Goal: Task Accomplishment & Management: Use online tool/utility

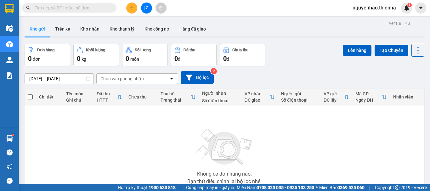
click at [143, 9] on button at bounding box center [146, 8] width 11 height 11
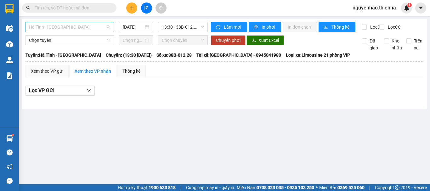
click at [81, 29] on span "Hà Tĩnh - [GEOGRAPHIC_DATA]" at bounding box center [69, 26] width 81 height 9
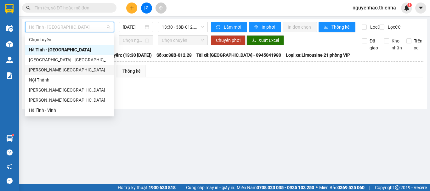
click at [54, 71] on div "[PERSON_NAME][GEOGRAPHIC_DATA]" at bounding box center [69, 69] width 81 height 7
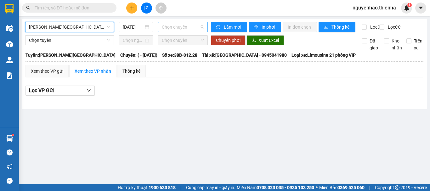
click at [165, 27] on span "Chọn chuyến" at bounding box center [183, 26] width 42 height 9
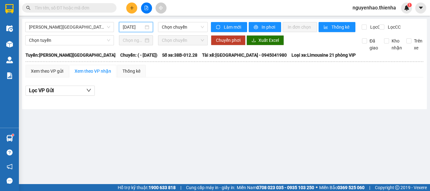
click at [140, 28] on input "[DATE]" at bounding box center [133, 27] width 21 height 7
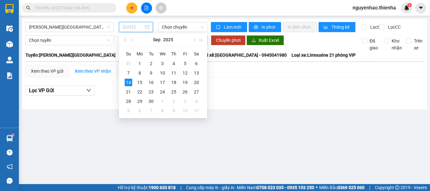
type input "[DATE]"
click at [130, 83] on div "14" at bounding box center [129, 83] width 8 height 8
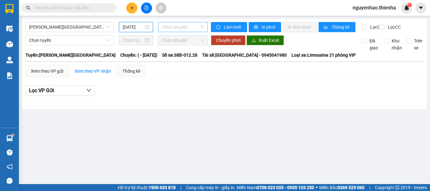
click at [193, 26] on span "Chọn chuyến" at bounding box center [183, 26] width 42 height 9
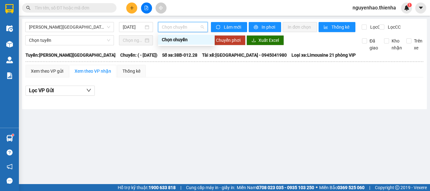
click at [188, 28] on span "Chọn chuyến" at bounding box center [183, 26] width 42 height 9
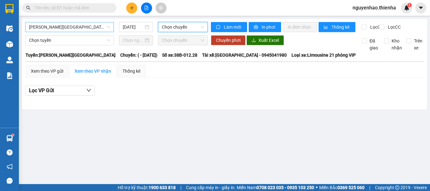
click at [102, 29] on span "[PERSON_NAME][GEOGRAPHIC_DATA]" at bounding box center [69, 26] width 81 height 9
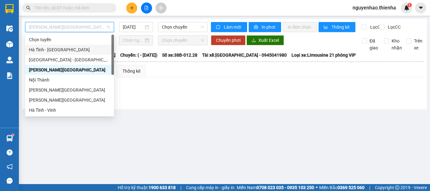
drag, startPoint x: 59, startPoint y: 53, endPoint x: 147, endPoint y: 48, distance: 88.3
click at [60, 53] on div "Hà Tĩnh - [GEOGRAPHIC_DATA]" at bounding box center [69, 49] width 81 height 7
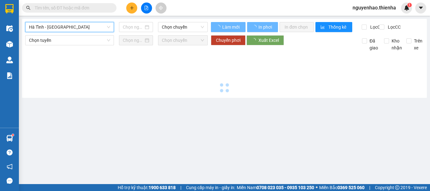
type input "[DATE]"
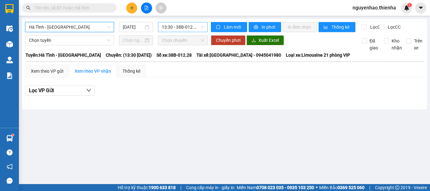
click at [180, 28] on span "13:30 - 38B-012.28" at bounding box center [183, 26] width 42 height 9
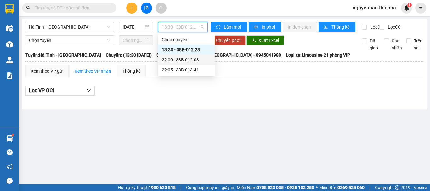
click at [180, 64] on div "22:00 - 38B-012.03" at bounding box center [186, 60] width 57 height 10
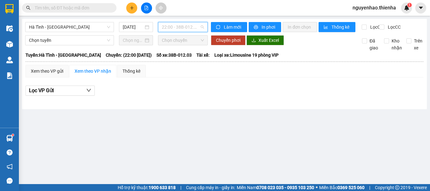
click at [189, 30] on span "22:00 - 38B-012.03" at bounding box center [183, 26] width 42 height 9
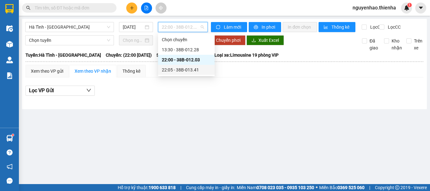
drag, startPoint x: 193, startPoint y: 69, endPoint x: 278, endPoint y: 27, distance: 94.8
click at [196, 68] on div "22:05 - 38B-013.41" at bounding box center [186, 69] width 49 height 7
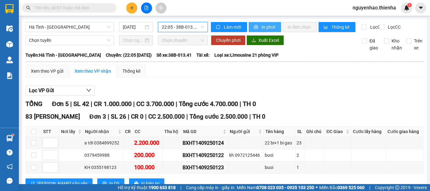
click at [270, 30] on span "In phơi" at bounding box center [269, 27] width 14 height 7
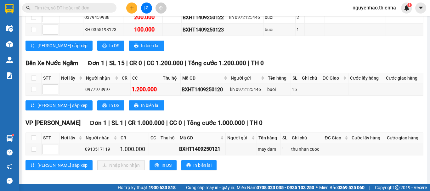
scroll to position [147, 0]
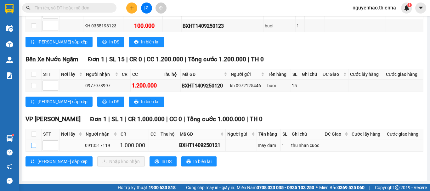
click at [33, 144] on input "checkbox" at bounding box center [33, 145] width 5 height 5
checkbox input "true"
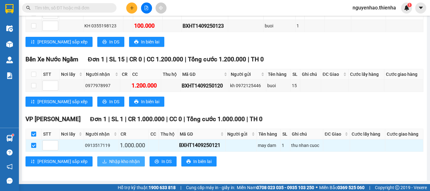
click at [109, 163] on span "Nhập kho nhận" at bounding box center [124, 161] width 31 height 7
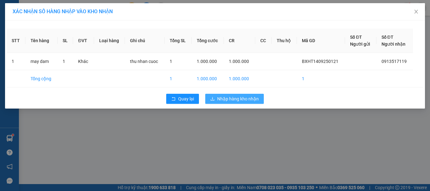
click at [226, 99] on span "Nhập hàng kho nhận" at bounding box center [238, 98] width 42 height 7
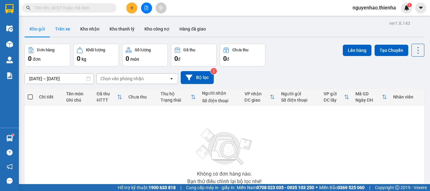
click at [56, 29] on button "Trên xe" at bounding box center [62, 28] width 25 height 15
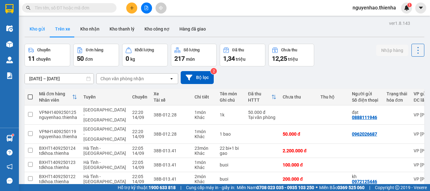
click at [35, 26] on button "Kho gửi" at bounding box center [38, 28] width 26 height 15
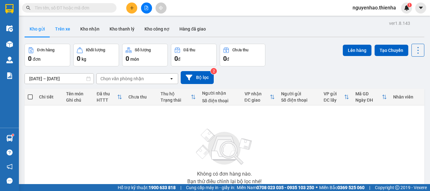
click at [66, 28] on button "Trên xe" at bounding box center [62, 28] width 25 height 15
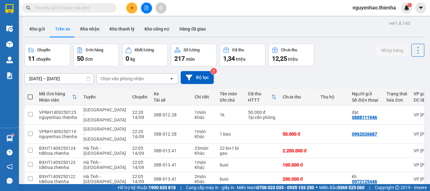
click at [78, 9] on input "text" at bounding box center [72, 7] width 74 height 7
click at [146, 9] on icon "file-add" at bounding box center [146, 8] width 4 height 4
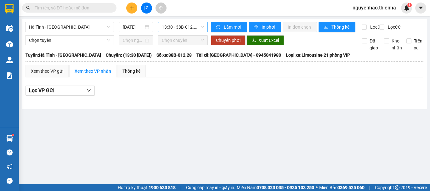
click at [190, 30] on span "13:30 - 38B-012.28" at bounding box center [183, 26] width 42 height 9
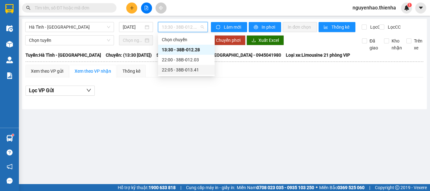
click at [191, 69] on div "22:05 - 38B-013.41" at bounding box center [186, 69] width 49 height 7
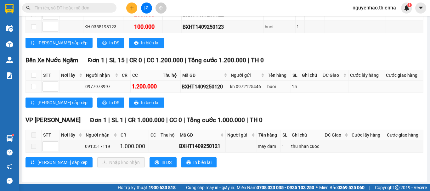
scroll to position [147, 0]
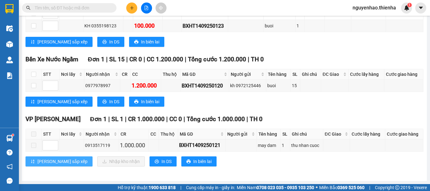
click at [53, 160] on span "[PERSON_NAME] sắp xếp" at bounding box center [62, 161] width 50 height 7
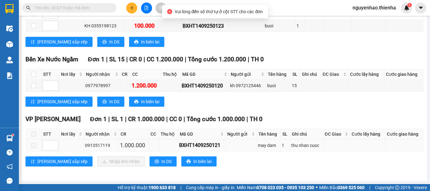
click at [34, 145] on span at bounding box center [33, 145] width 5 height 5
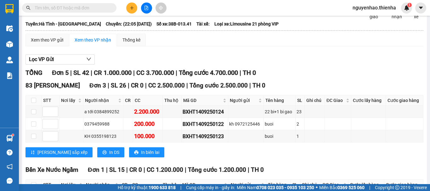
scroll to position [0, 0]
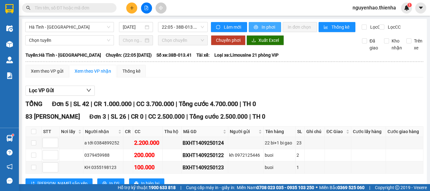
click at [262, 28] on span "In phơi" at bounding box center [269, 27] width 14 height 7
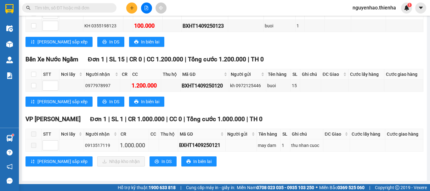
scroll to position [147, 0]
click at [46, 163] on span "[PERSON_NAME] sắp xếp" at bounding box center [62, 161] width 50 height 7
click at [35, 144] on span at bounding box center [33, 145] width 5 height 5
click at [193, 162] on span "In biên lai" at bounding box center [202, 161] width 18 height 7
click at [34, 146] on span at bounding box center [33, 145] width 5 height 5
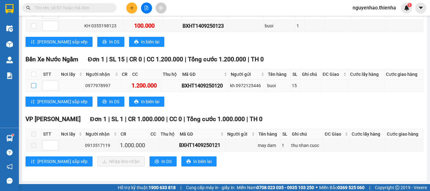
click at [34, 86] on input "checkbox" at bounding box center [33, 85] width 5 height 5
checkbox input "true"
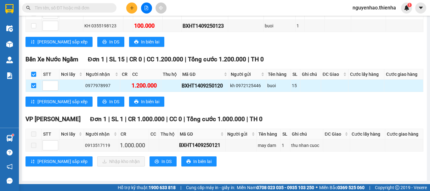
click at [34, 86] on input "checkbox" at bounding box center [33, 85] width 5 height 5
checkbox input "false"
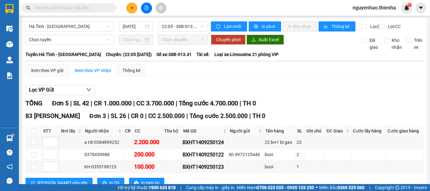
scroll to position [0, 0]
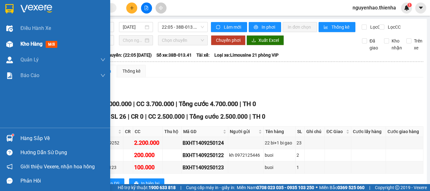
click at [14, 49] on div at bounding box center [9, 44] width 11 height 11
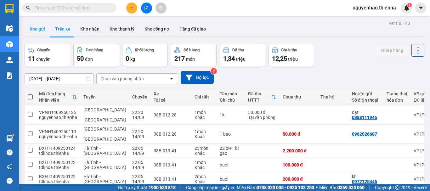
click at [36, 29] on button "Kho gửi" at bounding box center [38, 28] width 26 height 15
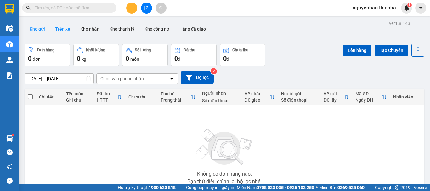
click at [69, 29] on button "Trên xe" at bounding box center [62, 28] width 25 height 15
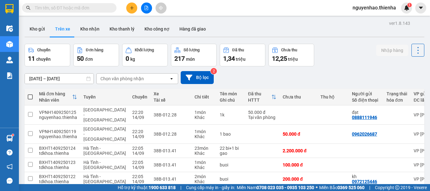
click at [91, 9] on input "text" at bounding box center [72, 7] width 74 height 7
click at [104, 7] on input "text" at bounding box center [72, 7] width 74 height 7
click at [149, 10] on button at bounding box center [146, 8] width 11 height 11
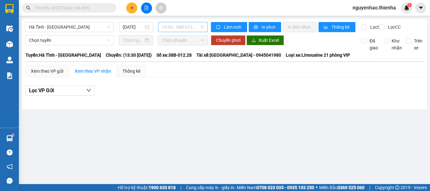
click at [166, 25] on span "13:30 - 38B-012.28" at bounding box center [183, 26] width 42 height 9
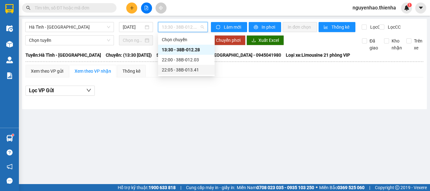
click at [186, 68] on div "22:05 - 38B-013.41" at bounding box center [186, 69] width 49 height 7
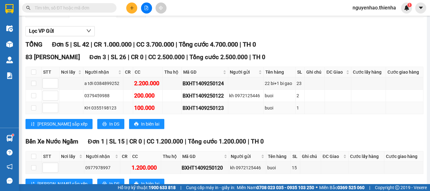
scroll to position [21, 0]
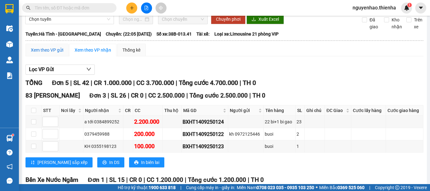
click at [54, 54] on div "Xem theo VP gửi" at bounding box center [47, 50] width 32 height 7
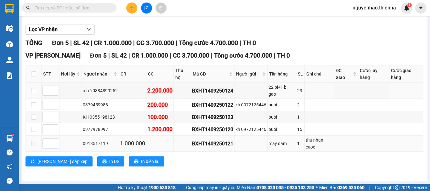
scroll to position [66, 0]
click at [67, 33] on button "Lọc VP nhận" at bounding box center [60, 30] width 69 height 10
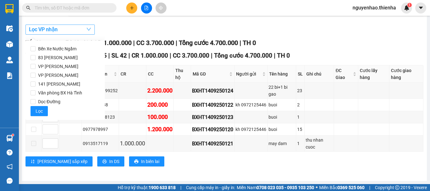
click at [68, 29] on button "Lọc VP nhận" at bounding box center [60, 30] width 69 height 10
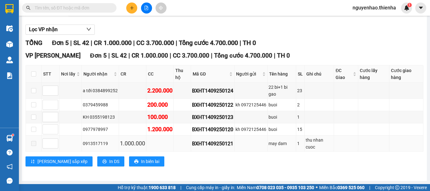
click at [34, 145] on span at bounding box center [33, 143] width 5 height 5
click at [47, 161] on span "[PERSON_NAME] sắp xếp" at bounding box center [62, 161] width 50 height 7
click at [33, 75] on input "checkbox" at bounding box center [33, 73] width 5 height 5
checkbox input "true"
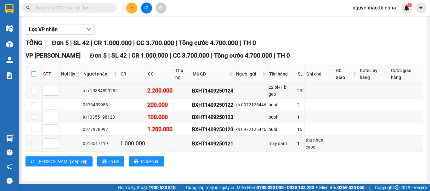
checkbox input "true"
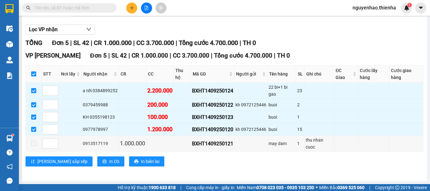
click at [33, 75] on input "checkbox" at bounding box center [33, 73] width 5 height 5
checkbox input "false"
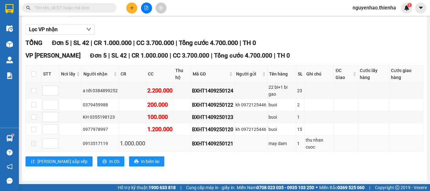
click at [33, 144] on span at bounding box center [33, 143] width 5 height 5
click at [109, 161] on span "In DS" at bounding box center [114, 161] width 10 height 7
click at [34, 130] on input "checkbox" at bounding box center [33, 129] width 5 height 5
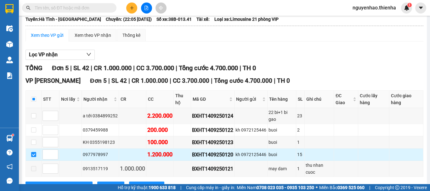
scroll to position [66, 0]
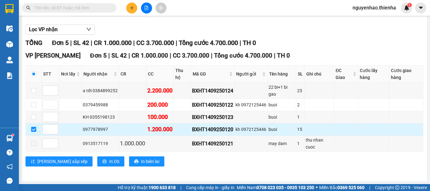
click at [34, 130] on input "checkbox" at bounding box center [33, 129] width 5 height 5
checkbox input "false"
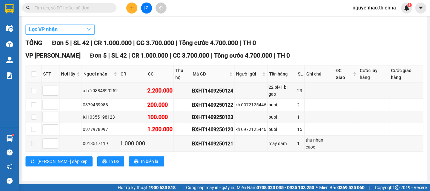
click at [65, 31] on button "Lọc VP nhận" at bounding box center [60, 30] width 69 height 10
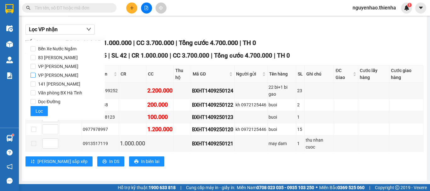
click at [40, 76] on span "VP [PERSON_NAME]" at bounding box center [58, 75] width 45 height 9
click at [36, 76] on input "VP [PERSON_NAME]" at bounding box center [33, 75] width 5 height 5
checkbox input "true"
click at [41, 113] on span "Lọc" at bounding box center [39, 111] width 7 height 7
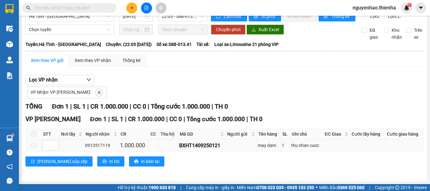
click at [32, 145] on span at bounding box center [33, 145] width 5 height 5
click at [53, 62] on div "Xem theo VP gửi" at bounding box center [47, 60] width 32 height 7
click at [36, 147] on td at bounding box center [34, 146] width 16 height 12
click at [124, 145] on div "1.000.000" at bounding box center [134, 145] width 28 height 9
click at [31, 147] on span at bounding box center [33, 145] width 5 height 5
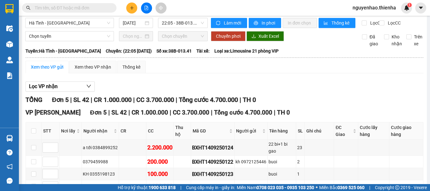
scroll to position [3, 0]
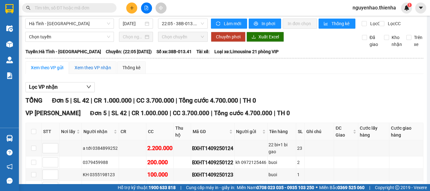
click at [89, 71] on div "Xem theo VP nhận" at bounding box center [93, 67] width 37 height 7
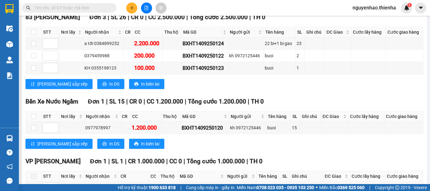
scroll to position [21, 0]
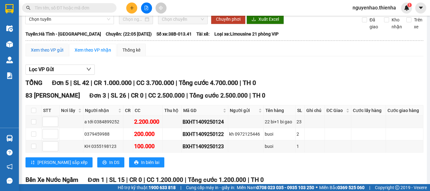
click at [50, 54] on div "Xem theo VP gửi" at bounding box center [47, 50] width 32 height 7
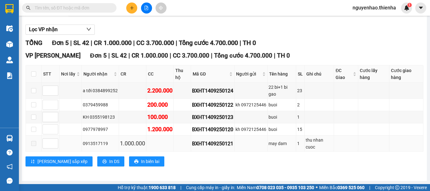
scroll to position [66, 0]
click at [57, 142] on span "Increase Value" at bounding box center [54, 142] width 7 height 6
click at [55, 144] on span "Increase Value" at bounding box center [54, 142] width 7 height 6
click at [55, 142] on icon "up" at bounding box center [55, 141] width 2 height 1
click at [54, 142] on icon "up" at bounding box center [55, 142] width 2 height 2
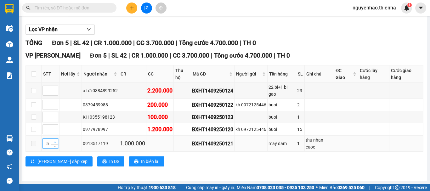
click at [54, 142] on icon "up" at bounding box center [55, 142] width 2 height 2
click at [36, 144] on td at bounding box center [34, 144] width 16 height 16
click at [32, 143] on span at bounding box center [33, 143] width 5 height 5
click at [54, 146] on icon "down" at bounding box center [55, 145] width 2 height 1
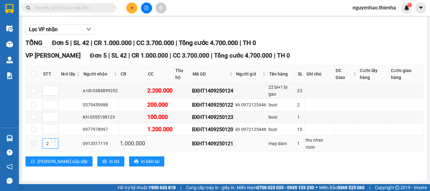
click at [54, 146] on icon "down" at bounding box center [55, 146] width 2 height 2
type input "1"
click at [54, 146] on icon "down" at bounding box center [55, 146] width 2 height 2
click at [63, 29] on button "Lọc VP nhận" at bounding box center [60, 30] width 69 height 10
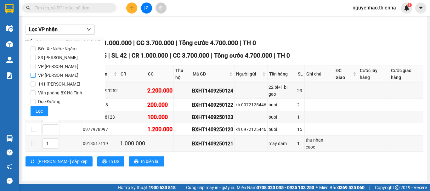
click at [52, 77] on span "VP [PERSON_NAME]" at bounding box center [58, 75] width 45 height 9
click at [36, 77] on input "VP [PERSON_NAME]" at bounding box center [33, 75] width 5 height 5
checkbox input "true"
click at [39, 113] on span "Lọc" at bounding box center [39, 111] width 7 height 7
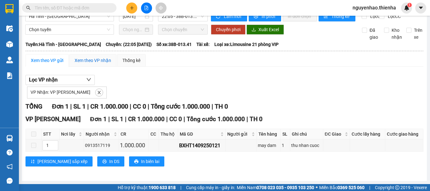
click at [80, 58] on div "Xem theo VP nhận" at bounding box center [93, 60] width 37 height 7
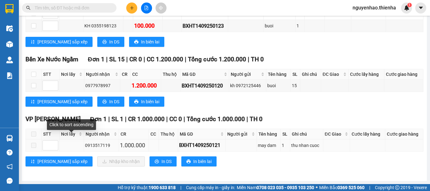
scroll to position [147, 0]
click at [33, 145] on span at bounding box center [33, 145] width 5 height 5
type input "1"
click at [55, 143] on icon "up" at bounding box center [55, 144] width 2 height 2
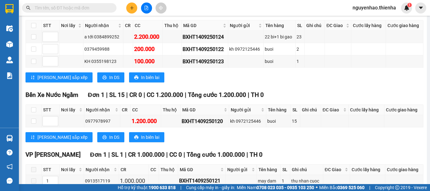
scroll to position [53, 0]
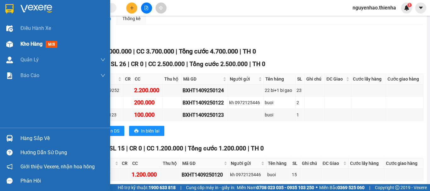
click at [15, 47] on div at bounding box center [9, 44] width 11 height 11
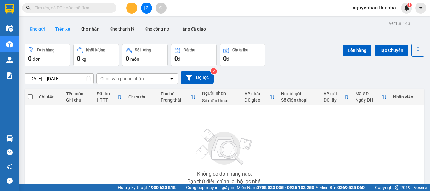
click at [58, 28] on button "Trên xe" at bounding box center [62, 28] width 25 height 15
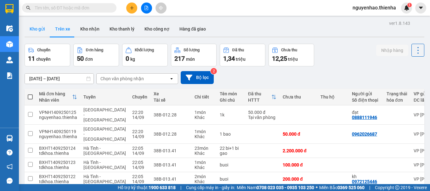
click at [39, 29] on button "Kho gửi" at bounding box center [38, 28] width 26 height 15
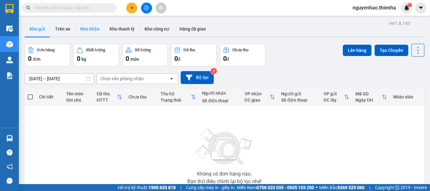
click at [86, 32] on button "Kho nhận" at bounding box center [89, 28] width 29 height 15
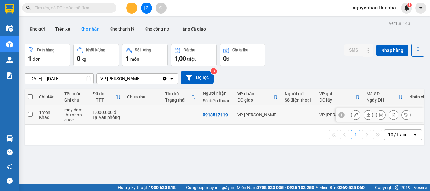
click at [29, 115] on input "checkbox" at bounding box center [30, 114] width 5 height 5
checkbox input "true"
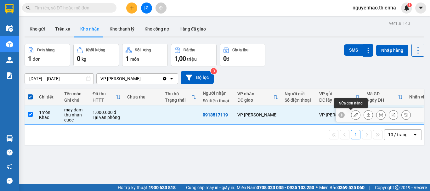
click at [353, 114] on button at bounding box center [356, 115] width 9 height 11
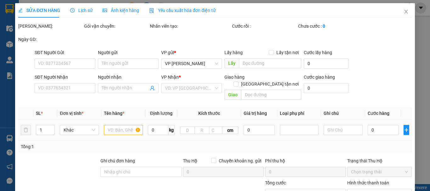
type input "0913517119"
type input "1.000.000"
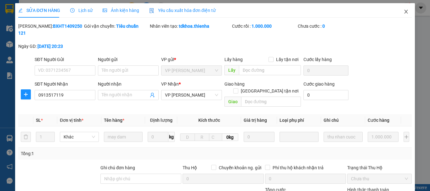
click at [404, 10] on icon "close" at bounding box center [406, 11] width 5 height 5
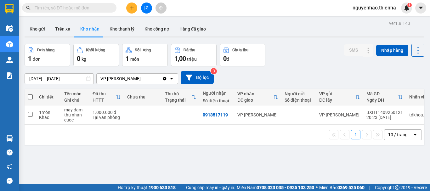
click at [33, 96] on th at bounding box center [30, 97] width 11 height 17
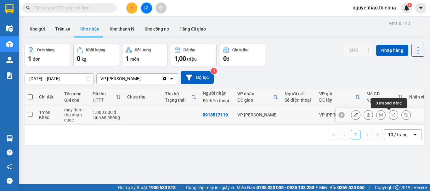
click at [392, 117] on icon at bounding box center [394, 115] width 4 height 4
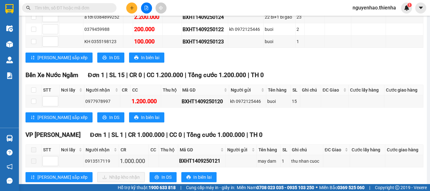
scroll to position [147, 0]
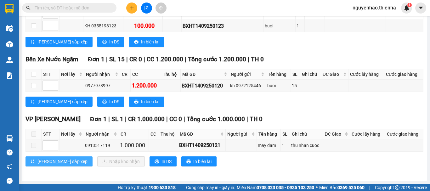
click at [46, 163] on span "[PERSON_NAME] sắp xếp" at bounding box center [62, 161] width 50 height 7
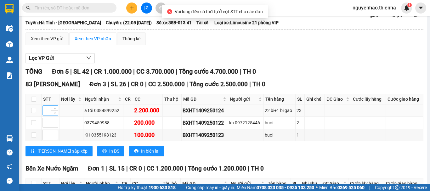
scroll to position [0, 0]
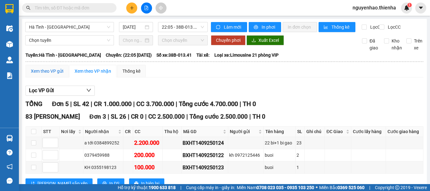
click at [40, 75] on div "Xem theo VP gửi" at bounding box center [47, 71] width 32 height 7
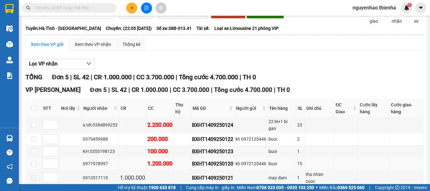
scroll to position [66, 0]
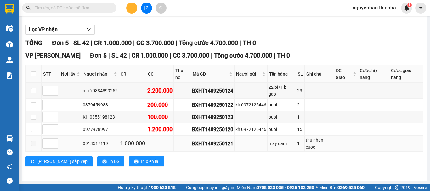
click at [34, 145] on span at bounding box center [33, 143] width 5 height 5
click at [153, 143] on td at bounding box center [159, 144] width 27 height 16
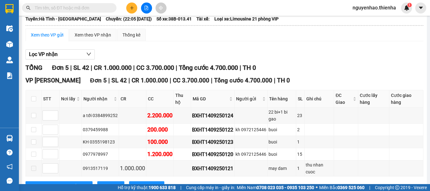
scroll to position [0, 0]
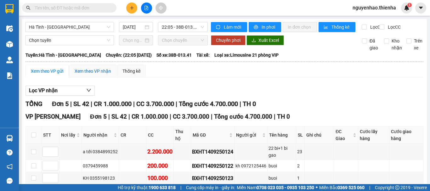
click at [84, 75] on div "Xem theo VP nhận" at bounding box center [93, 71] width 37 height 7
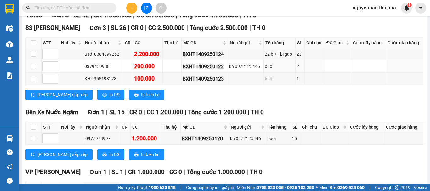
scroll to position [147, 0]
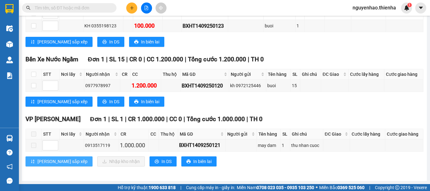
click at [49, 162] on span "[PERSON_NAME] sắp xếp" at bounding box center [62, 161] width 50 height 7
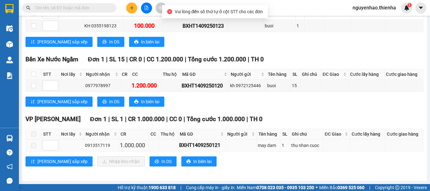
click at [35, 146] on span at bounding box center [33, 145] width 5 height 5
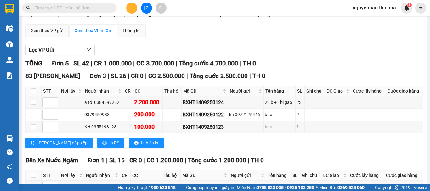
scroll to position [21, 0]
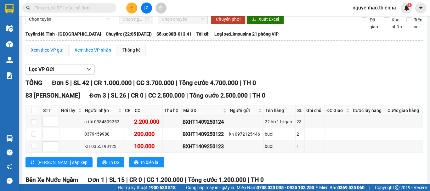
click at [45, 53] on div "Xem theo VP gửi" at bounding box center [47, 50] width 32 height 7
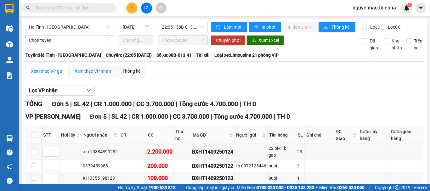
click at [80, 75] on div "Xem theo VP nhận" at bounding box center [93, 71] width 37 height 7
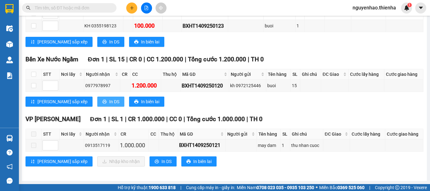
scroll to position [116, 0]
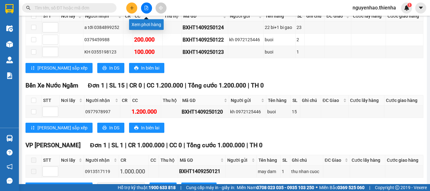
click at [144, 8] on button at bounding box center [146, 8] width 11 height 11
click at [150, 8] on button at bounding box center [146, 8] width 11 height 11
click at [148, 9] on icon "file-add" at bounding box center [146, 8] width 3 height 4
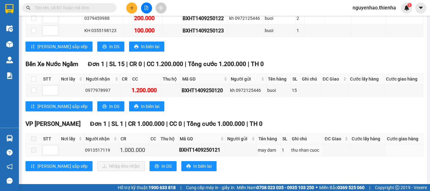
scroll to position [147, 0]
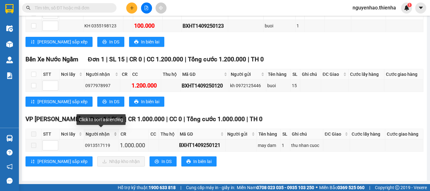
click at [115, 134] on div "Người nhận" at bounding box center [102, 134] width 32 height 7
click at [114, 135] on div "Người nhận" at bounding box center [102, 134] width 32 height 7
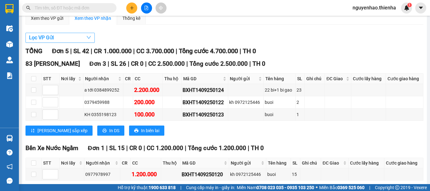
scroll to position [21, 0]
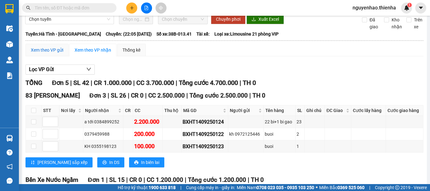
click at [58, 54] on div "Xem theo VP gửi" at bounding box center [47, 50] width 32 height 7
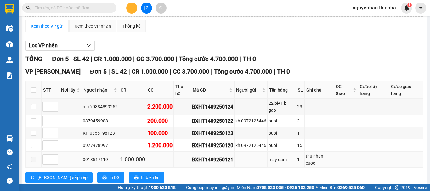
scroll to position [66, 0]
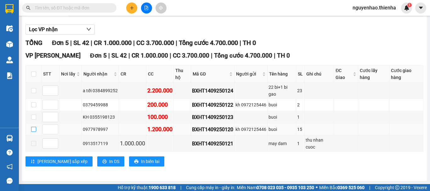
click at [31, 128] on input "checkbox" at bounding box center [33, 129] width 5 height 5
checkbox input "true"
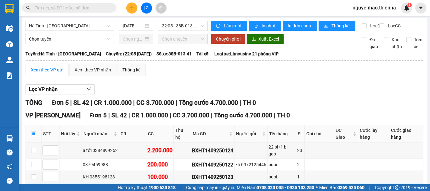
scroll to position [0, 0]
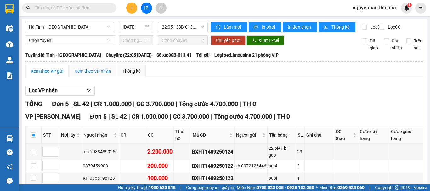
click at [106, 75] on div "Xem theo VP nhận" at bounding box center [93, 71] width 37 height 7
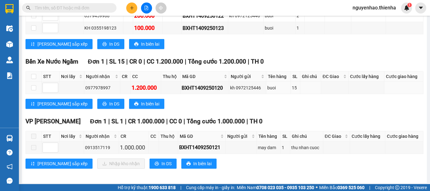
scroll to position [147, 0]
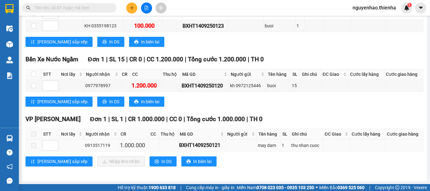
click at [108, 148] on div "0913517119" at bounding box center [101, 145] width 33 height 7
drag, startPoint x: 109, startPoint y: 146, endPoint x: 97, endPoint y: 146, distance: 12.3
click at [97, 146] on div "0913517119" at bounding box center [101, 145] width 33 height 7
click at [34, 147] on span at bounding box center [33, 145] width 5 height 5
click at [34, 146] on span at bounding box center [33, 145] width 5 height 5
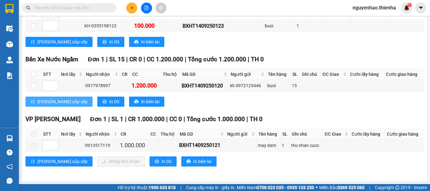
click at [48, 102] on span "[PERSON_NAME] sắp xếp" at bounding box center [62, 101] width 50 height 7
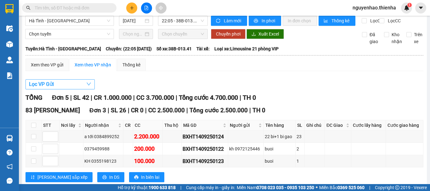
scroll to position [0, 0]
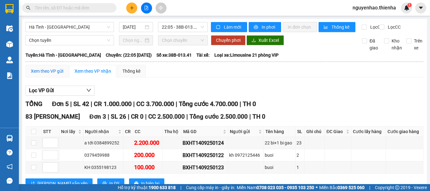
click at [54, 75] on div "Xem theo VP gửi" at bounding box center [47, 71] width 32 height 7
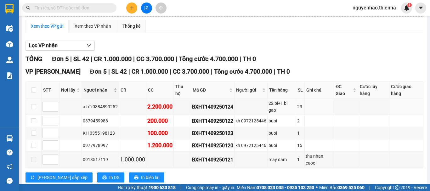
scroll to position [35, 0]
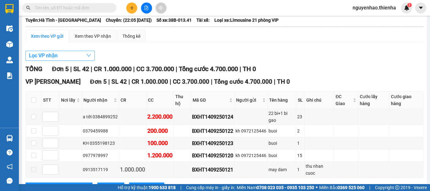
click at [69, 61] on button "Lọc VP nhận" at bounding box center [60, 56] width 69 height 10
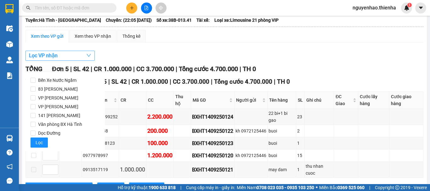
click at [69, 61] on button "Lọc VP nhận" at bounding box center [60, 56] width 69 height 10
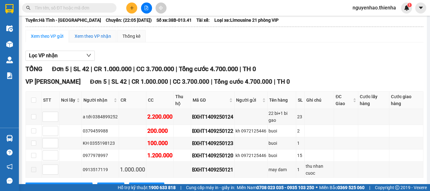
click at [97, 40] on div "Xem theo VP nhận" at bounding box center [93, 36] width 37 height 7
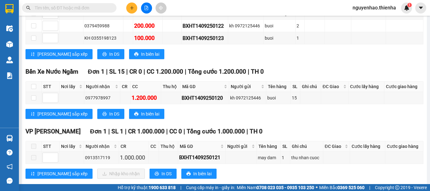
scroll to position [147, 0]
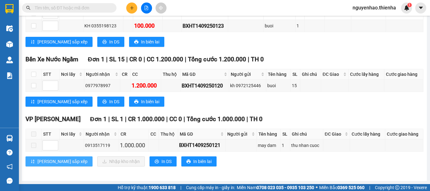
click at [53, 162] on span "[PERSON_NAME] sắp xếp" at bounding box center [62, 161] width 50 height 7
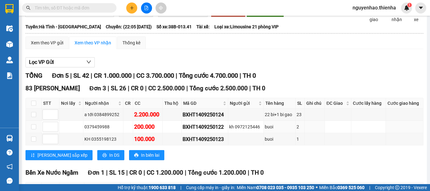
scroll to position [21, 0]
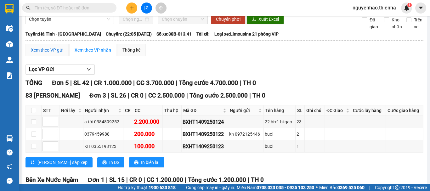
click at [47, 54] on div "Xem theo VP gửi" at bounding box center [47, 50] width 32 height 7
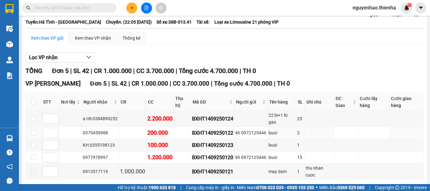
scroll to position [66, 0]
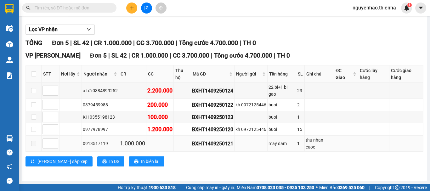
click at [113, 144] on div "0913517119" at bounding box center [100, 143] width 35 height 7
click at [125, 142] on div "1.000.000" at bounding box center [132, 143] width 25 height 9
click at [35, 115] on input "checkbox" at bounding box center [33, 117] width 5 height 5
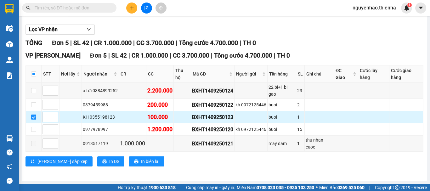
click at [34, 118] on input "checkbox" at bounding box center [33, 117] width 5 height 5
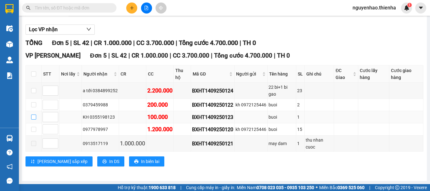
click at [35, 117] on input "checkbox" at bounding box center [33, 117] width 5 height 5
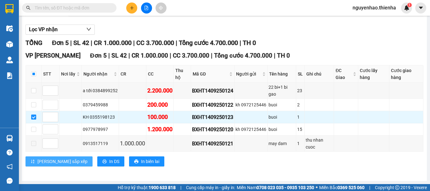
click at [40, 163] on span "[PERSON_NAME] sắp xếp" at bounding box center [62, 161] width 50 height 7
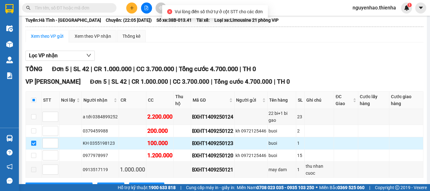
click at [32, 146] on input "checkbox" at bounding box center [33, 143] width 5 height 5
checkbox input "false"
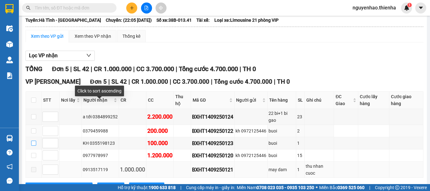
scroll to position [66, 0]
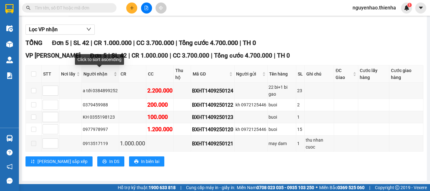
click at [98, 72] on span "Người nhận" at bounding box center [97, 74] width 29 height 7
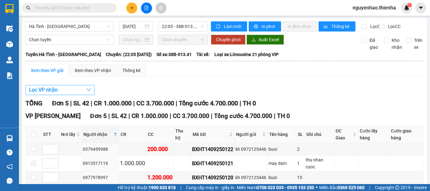
scroll to position [0, 0]
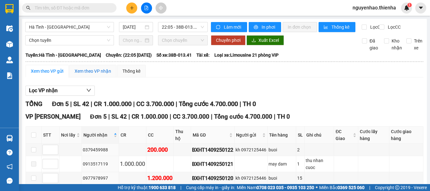
click at [103, 75] on div "Xem theo VP nhận" at bounding box center [93, 71] width 37 height 7
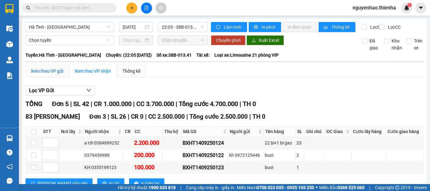
click at [48, 74] on div "Xem theo VP gửi" at bounding box center [47, 71] width 32 height 7
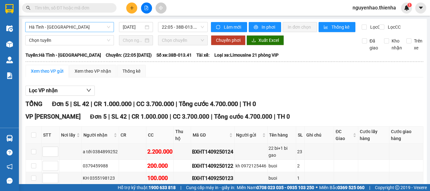
click at [66, 26] on span "Hà Tĩnh - [GEOGRAPHIC_DATA]" at bounding box center [69, 26] width 81 height 9
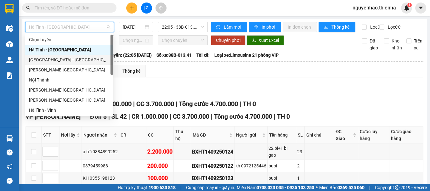
click at [52, 61] on div "[GEOGRAPHIC_DATA] - [GEOGRAPHIC_DATA]" at bounding box center [69, 59] width 80 height 7
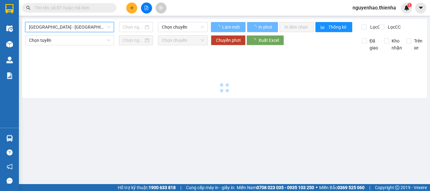
type input "[DATE]"
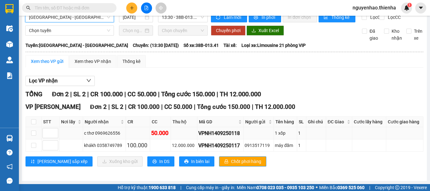
scroll to position [15, 0]
click at [57, 65] on div "Xem theo VP gửi" at bounding box center [47, 61] width 43 height 13
click at [35, 146] on input "checkbox" at bounding box center [33, 145] width 5 height 5
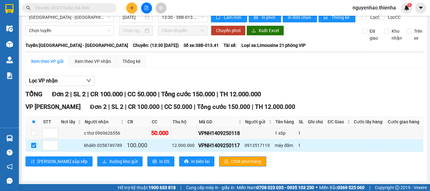
click at [33, 147] on input "checkbox" at bounding box center [33, 145] width 5 height 5
checkbox input "false"
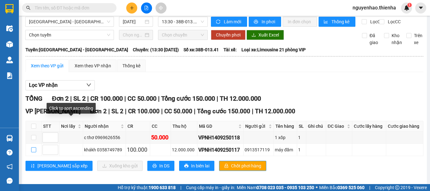
scroll to position [0, 0]
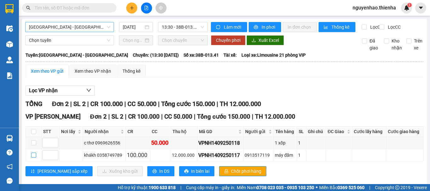
click at [54, 26] on span "[GEOGRAPHIC_DATA] - [GEOGRAPHIC_DATA]" at bounding box center [69, 26] width 81 height 9
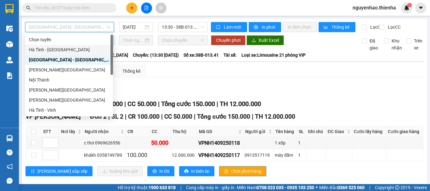
click at [53, 51] on div "Hà Tĩnh - [GEOGRAPHIC_DATA]" at bounding box center [69, 49] width 80 height 7
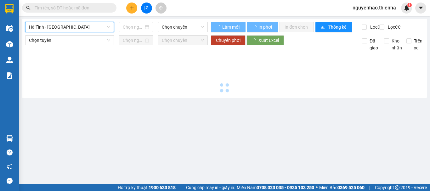
type input "[DATE]"
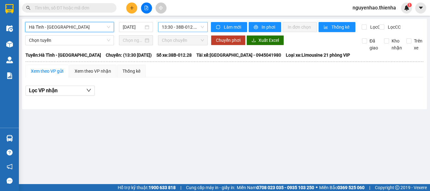
click at [178, 29] on span "13:30 - 38B-012.28" at bounding box center [183, 26] width 42 height 9
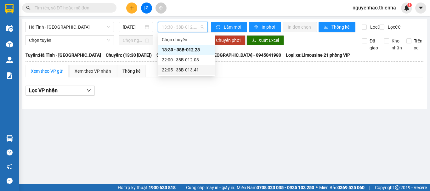
click at [175, 72] on div "22:05 - 38B-013.41" at bounding box center [186, 69] width 49 height 7
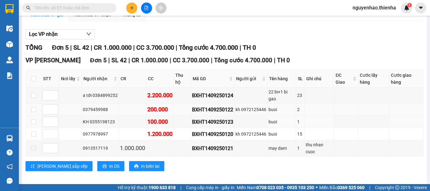
scroll to position [66, 0]
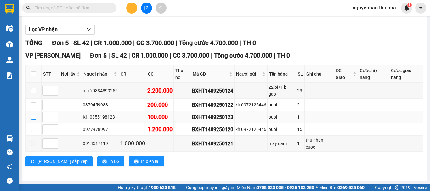
click at [33, 118] on input "checkbox" at bounding box center [33, 117] width 5 height 5
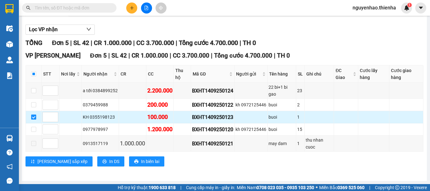
click at [33, 118] on input "checkbox" at bounding box center [33, 117] width 5 height 5
checkbox input "false"
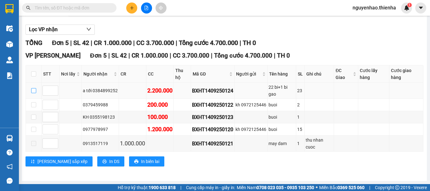
click at [33, 87] on label at bounding box center [33, 90] width 5 height 7
click at [33, 88] on input "checkbox" at bounding box center [33, 90] width 5 height 5
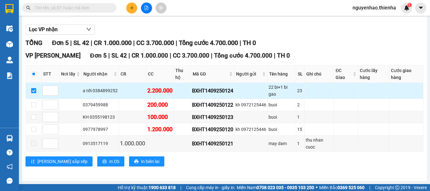
click at [33, 92] on input "checkbox" at bounding box center [33, 90] width 5 height 5
checkbox input "false"
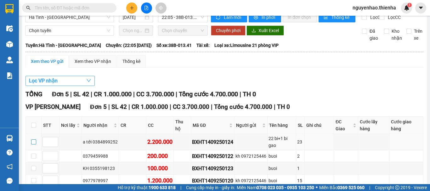
scroll to position [0, 0]
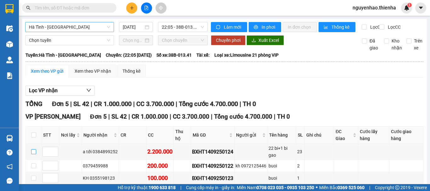
click at [76, 26] on span "Hà Tĩnh - [GEOGRAPHIC_DATA]" at bounding box center [69, 26] width 81 height 9
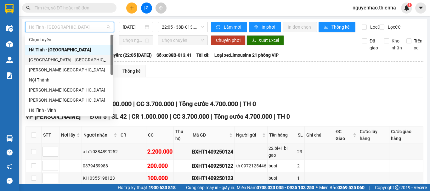
click at [55, 59] on div "[GEOGRAPHIC_DATA] - [GEOGRAPHIC_DATA]" at bounding box center [69, 59] width 80 height 7
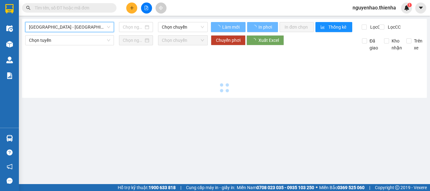
type input "[DATE]"
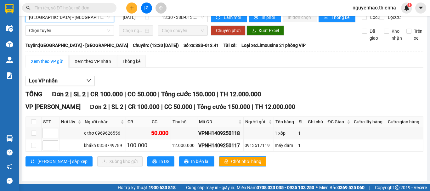
scroll to position [15, 0]
click at [34, 134] on input "checkbox" at bounding box center [33, 133] width 5 height 5
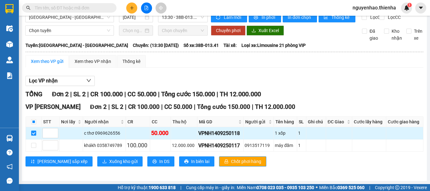
click at [34, 134] on input "checkbox" at bounding box center [33, 133] width 5 height 5
checkbox input "false"
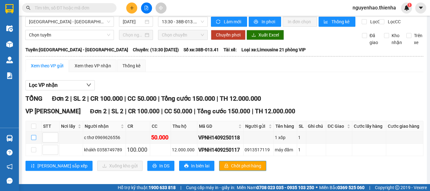
scroll to position [0, 0]
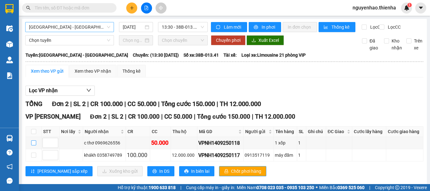
click at [85, 24] on span "[GEOGRAPHIC_DATA] - [GEOGRAPHIC_DATA]" at bounding box center [69, 26] width 81 height 9
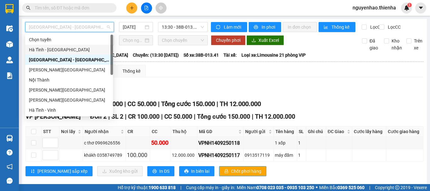
click at [63, 52] on div "Hà Tĩnh - [GEOGRAPHIC_DATA]" at bounding box center [69, 49] width 80 height 7
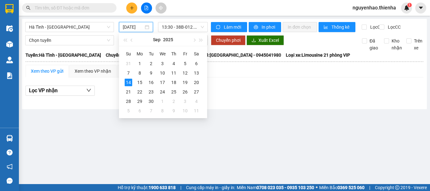
click at [134, 27] on input "[DATE]" at bounding box center [133, 27] width 21 height 7
type input "[DATE]"
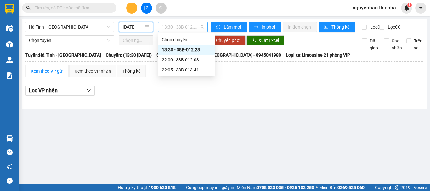
click at [179, 29] on span "13:30 - 38B-012.28" at bounding box center [183, 26] width 42 height 9
click at [167, 68] on div "22:05 - 38B-013.41" at bounding box center [186, 69] width 49 height 7
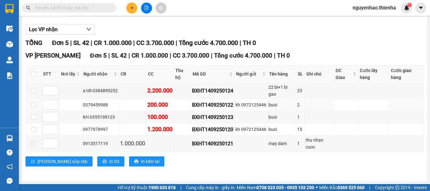
scroll to position [63, 0]
click at [36, 93] on input "checkbox" at bounding box center [33, 90] width 5 height 5
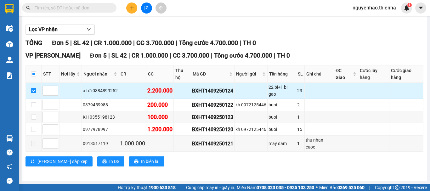
click at [35, 93] on input "checkbox" at bounding box center [33, 90] width 5 height 5
checkbox input "false"
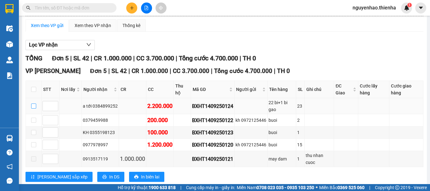
scroll to position [31, 0]
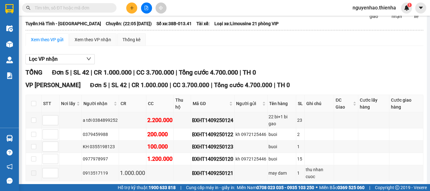
click at [54, 43] on div "Xem theo VP gửi" at bounding box center [47, 39] width 32 height 7
click at [87, 43] on div "Xem theo VP nhận" at bounding box center [93, 39] width 37 height 7
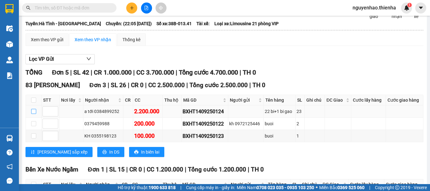
click at [32, 114] on input "checkbox" at bounding box center [33, 111] width 5 height 5
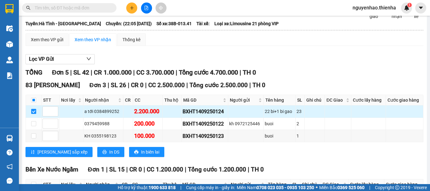
click at [32, 114] on input "checkbox" at bounding box center [33, 111] width 5 height 5
checkbox input "false"
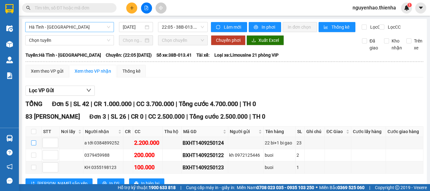
click at [92, 28] on span "Hà Tĩnh - [GEOGRAPHIC_DATA]" at bounding box center [69, 26] width 81 height 9
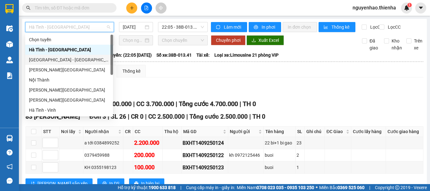
click at [57, 61] on div "[GEOGRAPHIC_DATA] - [GEOGRAPHIC_DATA]" at bounding box center [69, 59] width 80 height 7
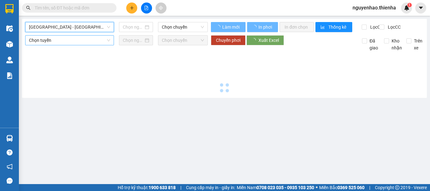
type input "[DATE]"
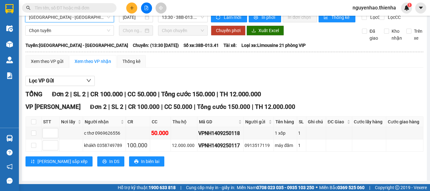
scroll to position [15, 0]
click at [34, 135] on input "checkbox" at bounding box center [33, 133] width 5 height 5
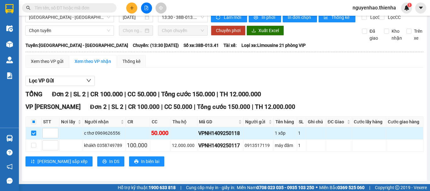
click at [32, 134] on input "checkbox" at bounding box center [33, 133] width 5 height 5
checkbox input "false"
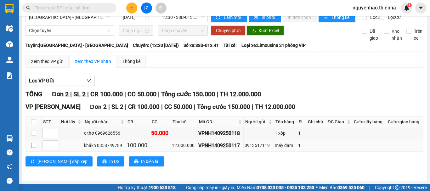
click at [34, 147] on input "checkbox" at bounding box center [33, 145] width 5 height 5
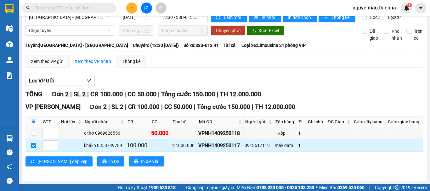
click at [34, 147] on input "checkbox" at bounding box center [33, 145] width 5 height 5
checkbox input "false"
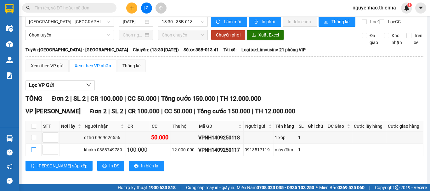
scroll to position [0, 0]
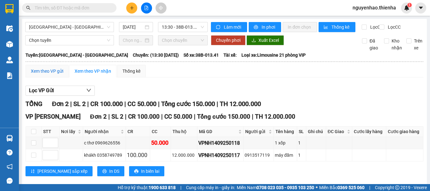
click at [45, 75] on div "Xem theo VP gửi" at bounding box center [47, 71] width 32 height 7
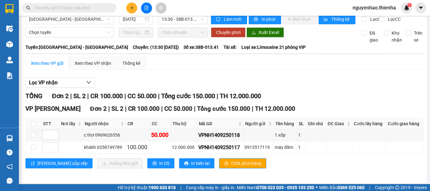
scroll to position [15, 0]
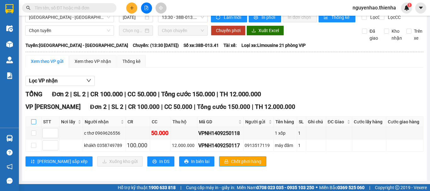
click at [32, 123] on input "checkbox" at bounding box center [33, 121] width 5 height 5
checkbox input "true"
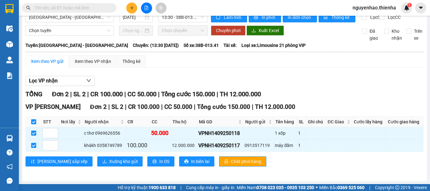
click at [32, 123] on input "checkbox" at bounding box center [33, 121] width 5 height 5
checkbox input "false"
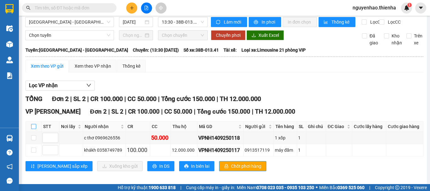
scroll to position [0, 0]
